Goal: Information Seeking & Learning: Learn about a topic

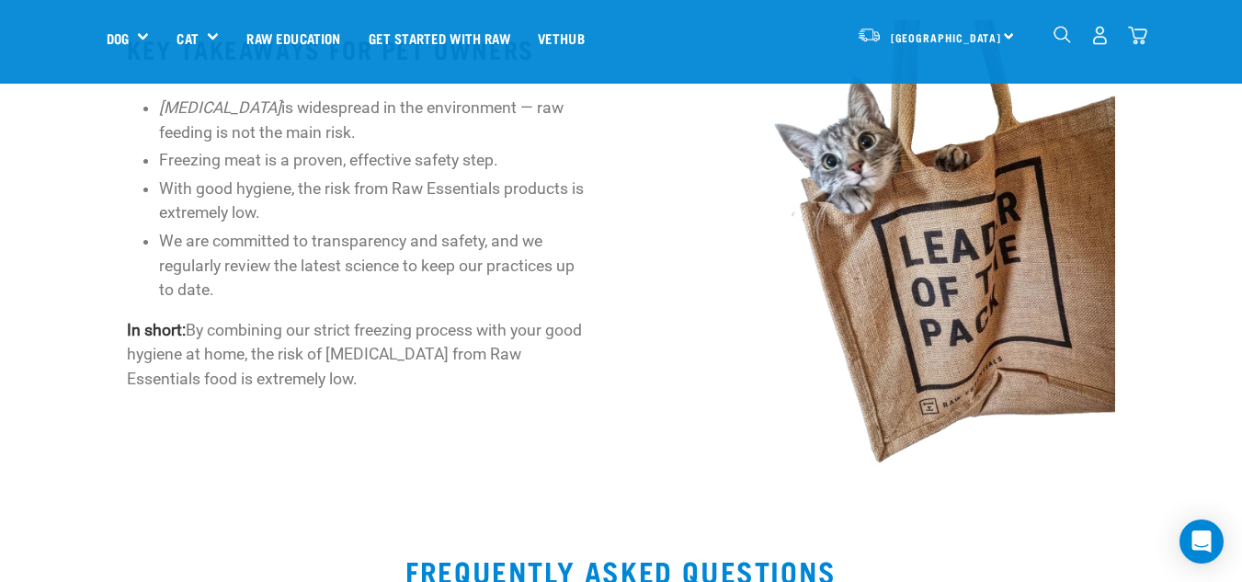
click at [1067, 32] on img "dropdown navigation" at bounding box center [1062, 34] width 17 height 17
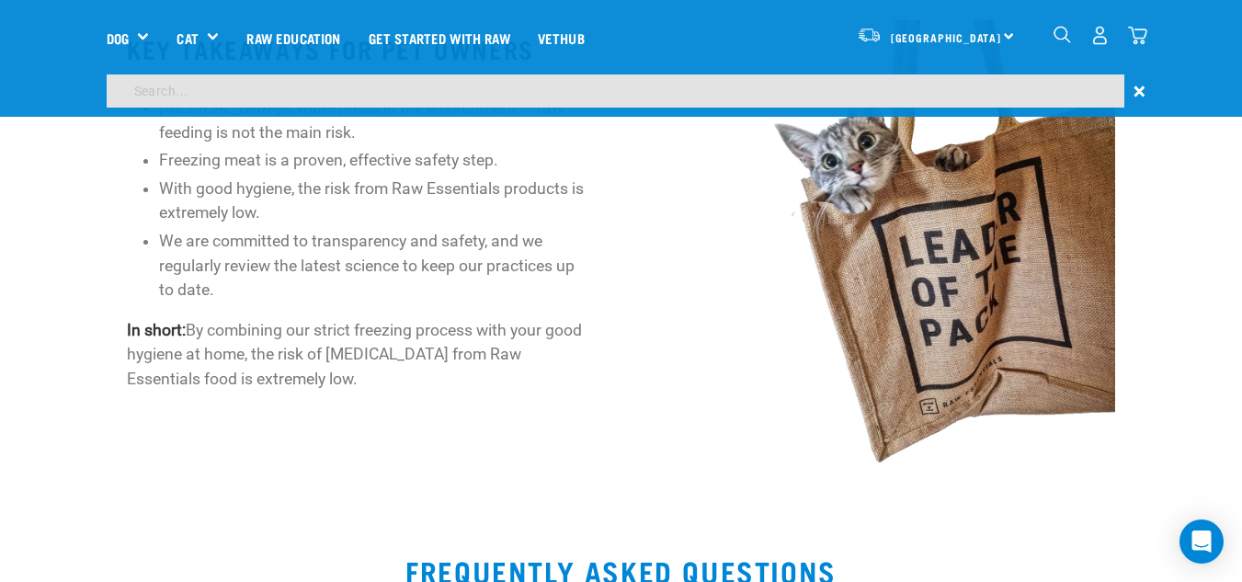
click at [940, 89] on input "search" at bounding box center [616, 90] width 1018 height 33
type input "itchy skin"
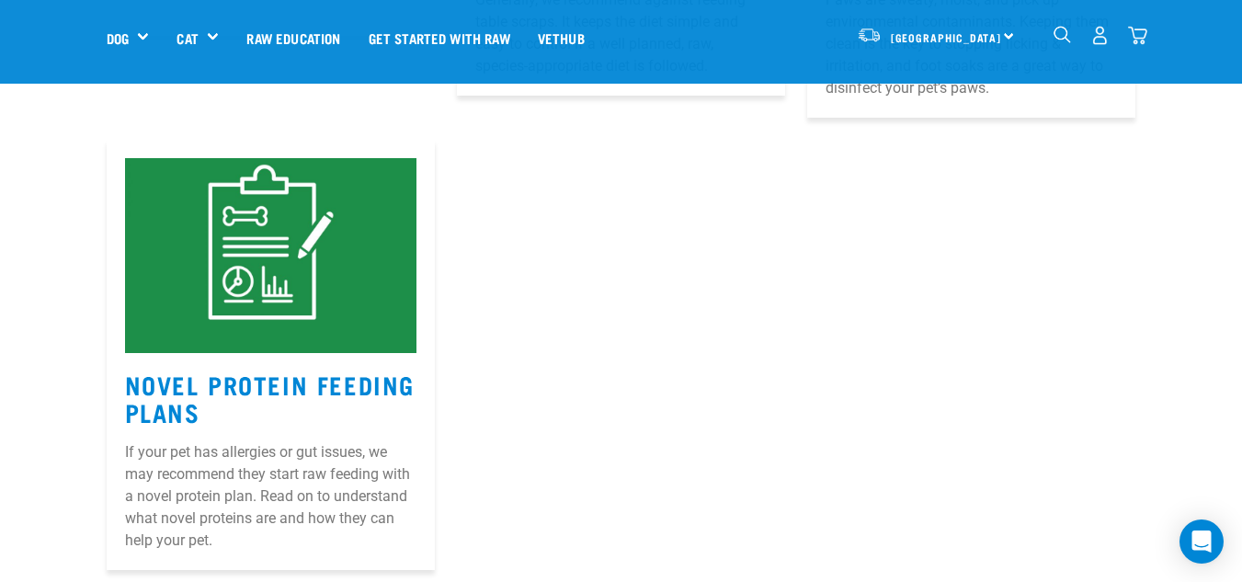
scroll to position [2482, 0]
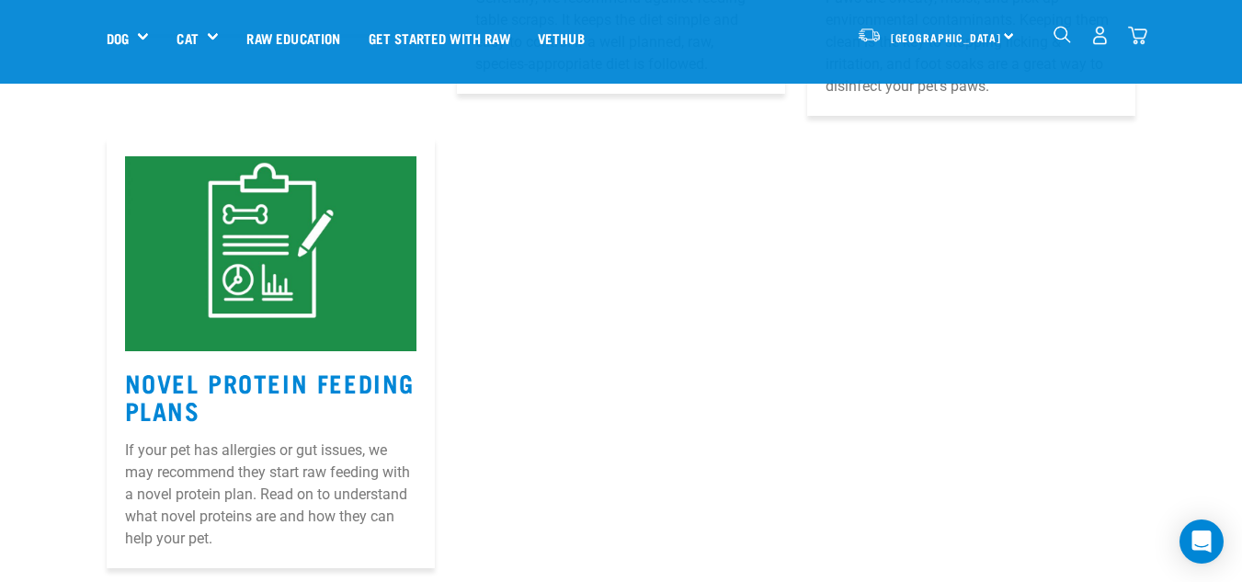
click at [1061, 27] on img "dropdown navigation" at bounding box center [1062, 34] width 17 height 17
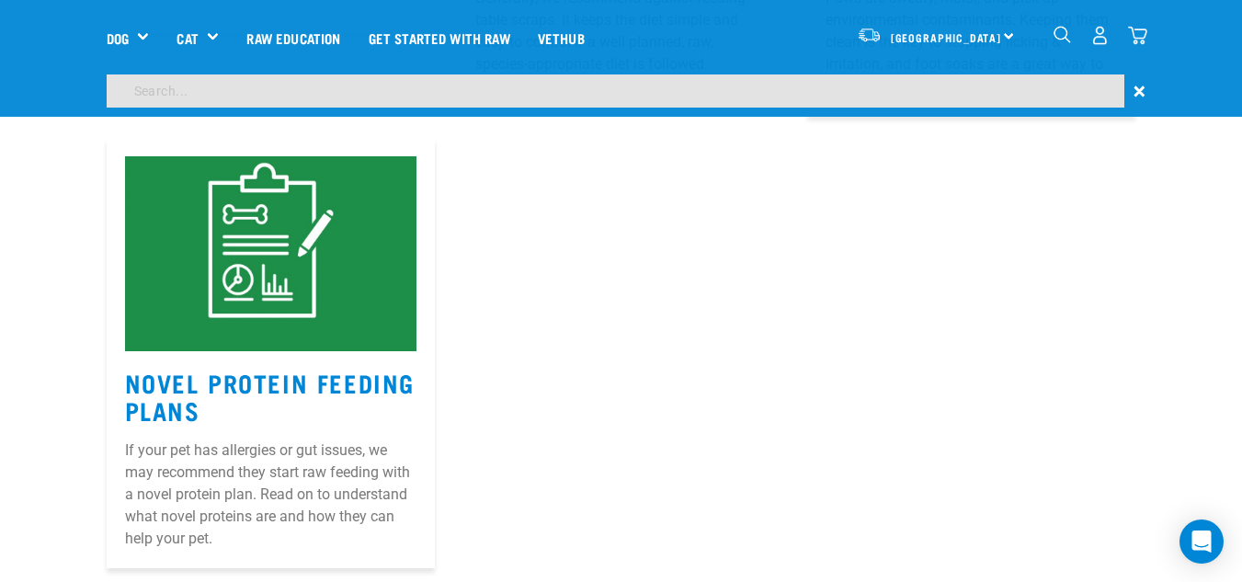
click at [824, 113] on div "×" at bounding box center [621, 95] width 1242 height 42
click at [830, 95] on input "search" at bounding box center [616, 90] width 1018 height 33
type input "leaky gut"
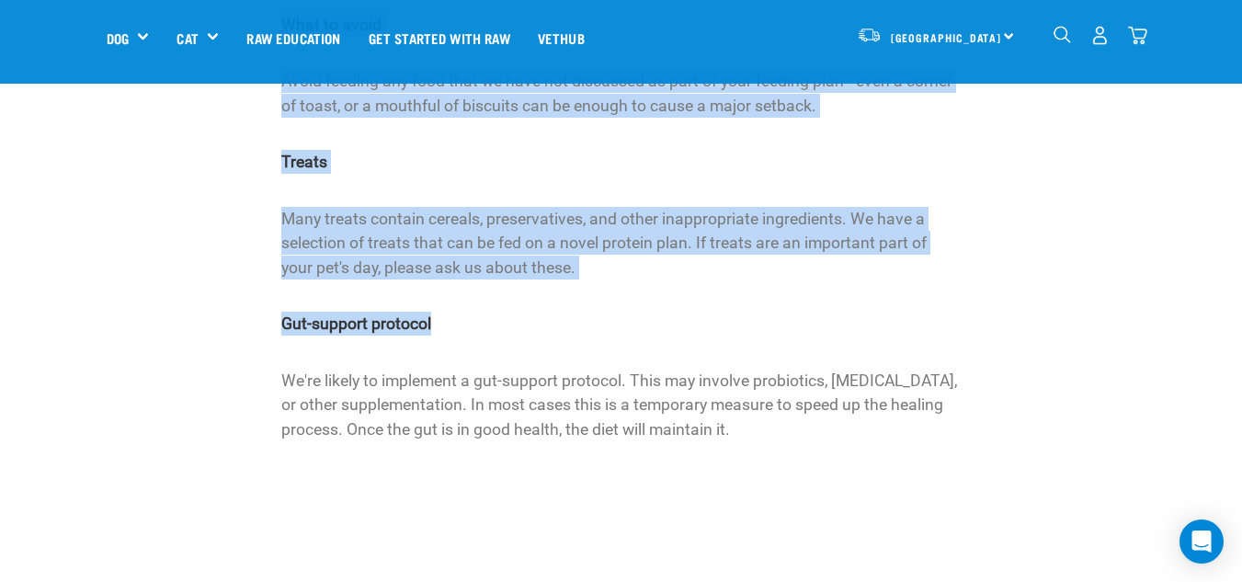
scroll to position [2574, 0]
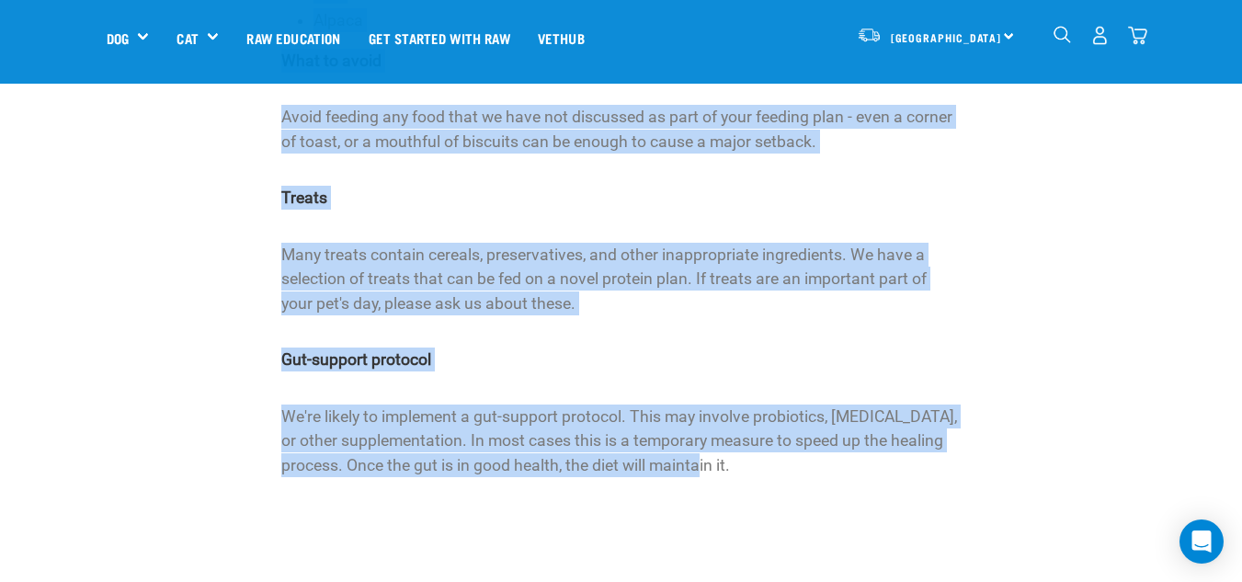
drag, startPoint x: 264, startPoint y: 255, endPoint x: 932, endPoint y: 462, distance: 699.7
copy div "Novel Protein Feeding Plans WHAT IS NOVEL PROTEIN? A novel protein is a protein…"
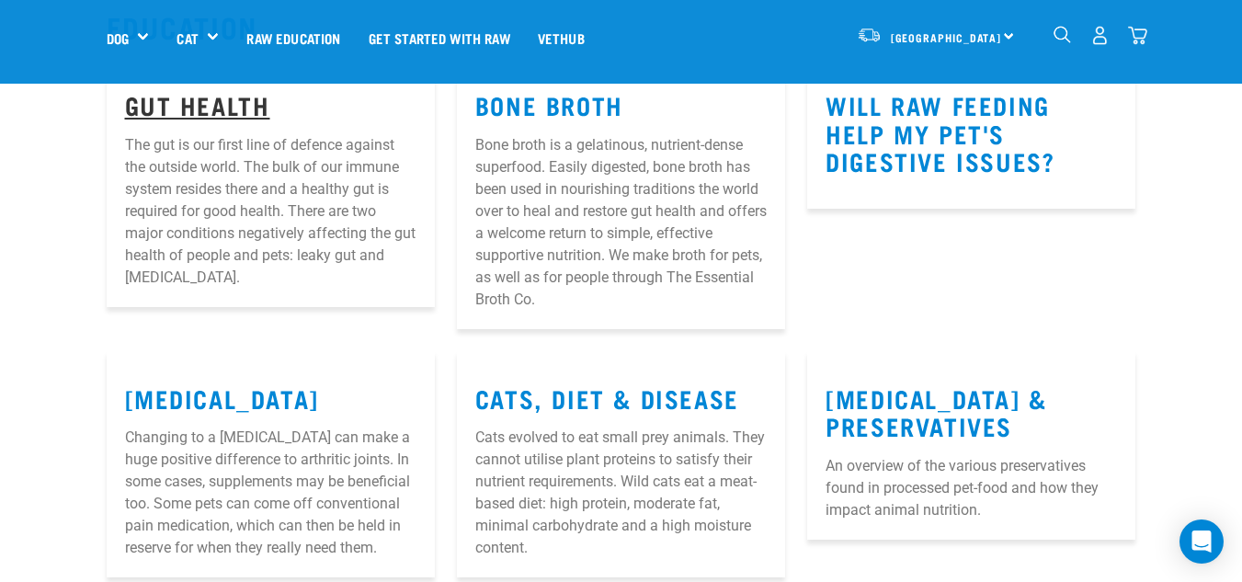
scroll to position [184, 0]
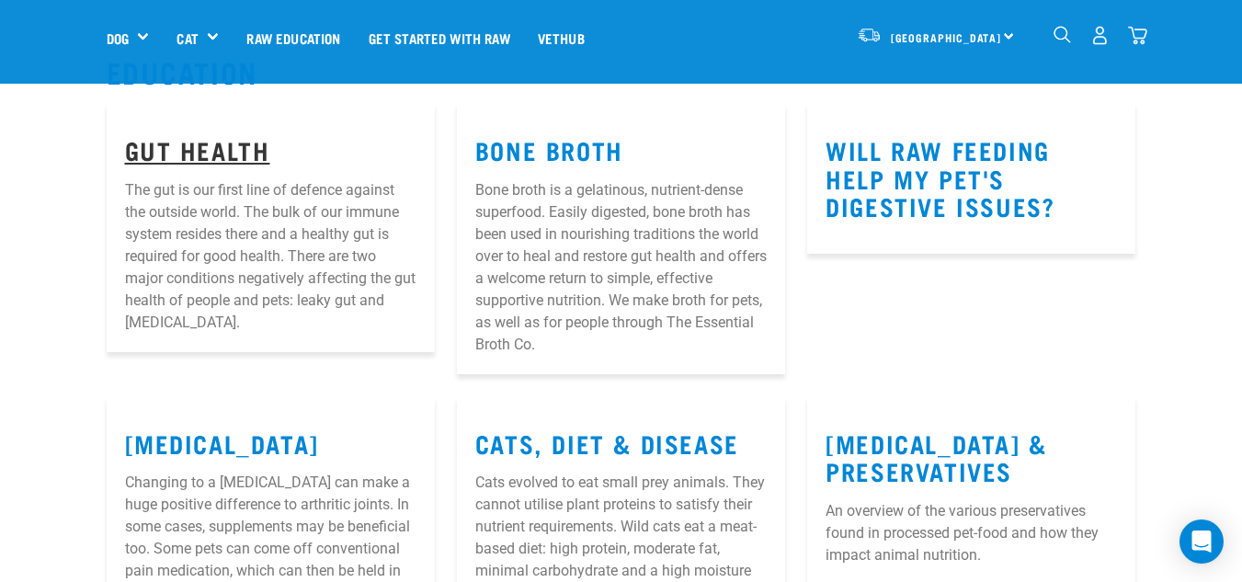
click at [234, 156] on link "Gut Health" at bounding box center [197, 150] width 145 height 14
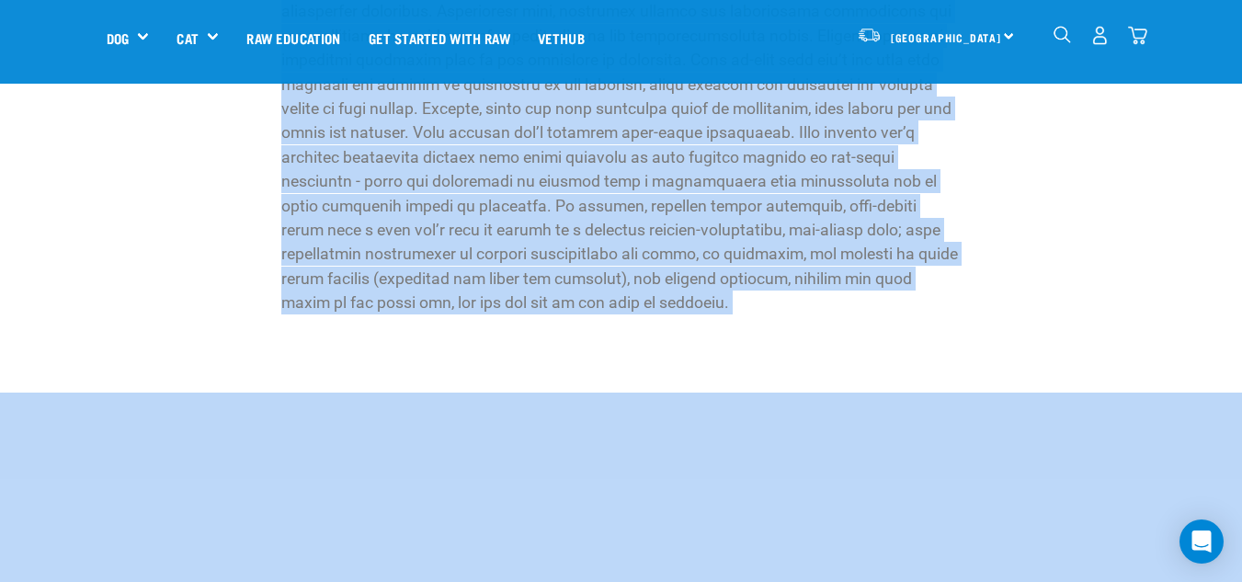
scroll to position [2758, 0]
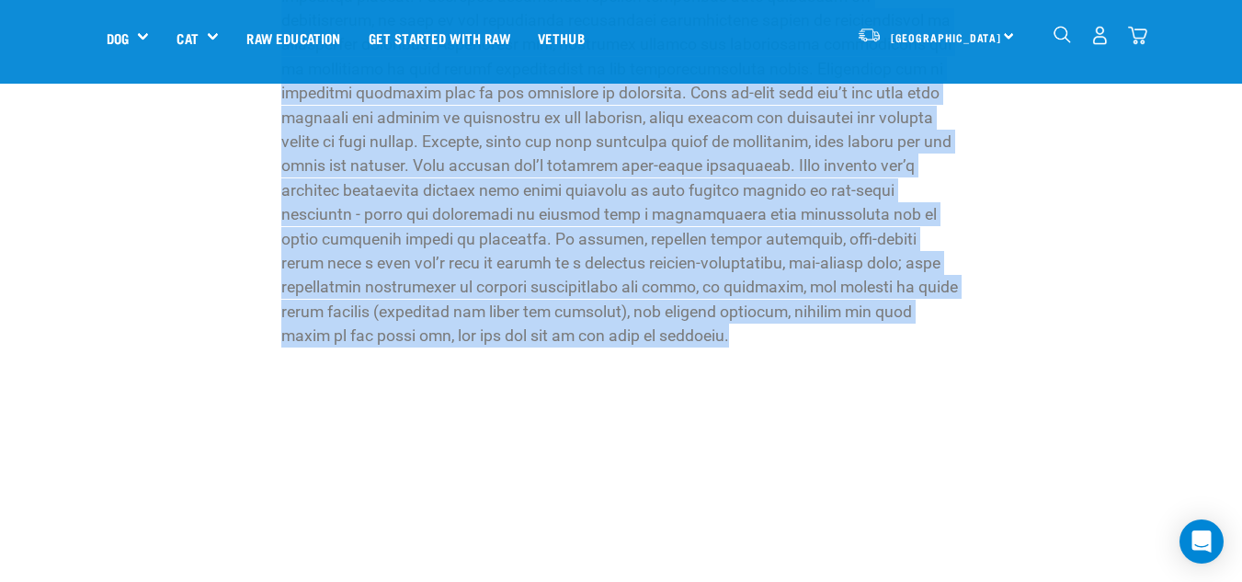
drag, startPoint x: 430, startPoint y: 245, endPoint x: 640, endPoint y: 291, distance: 214.4
copy div "Gut Health WHY IS GUT HEALTH SO IMPORTANT? The gut is our first line of defence…"
